Goal: Navigation & Orientation: Go to known website

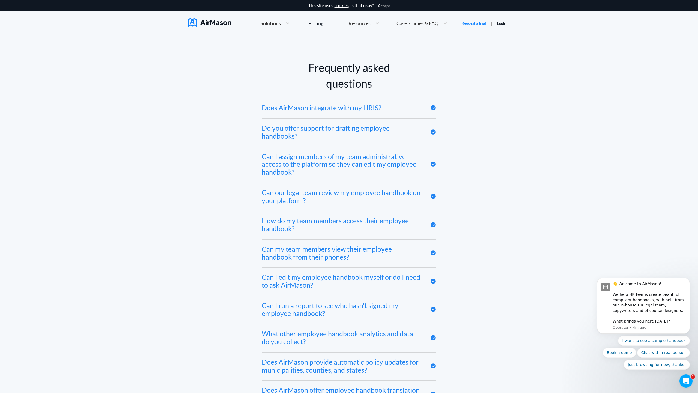
scroll to position [2997, 0]
